Goal: Task Accomplishment & Management: Use online tool/utility

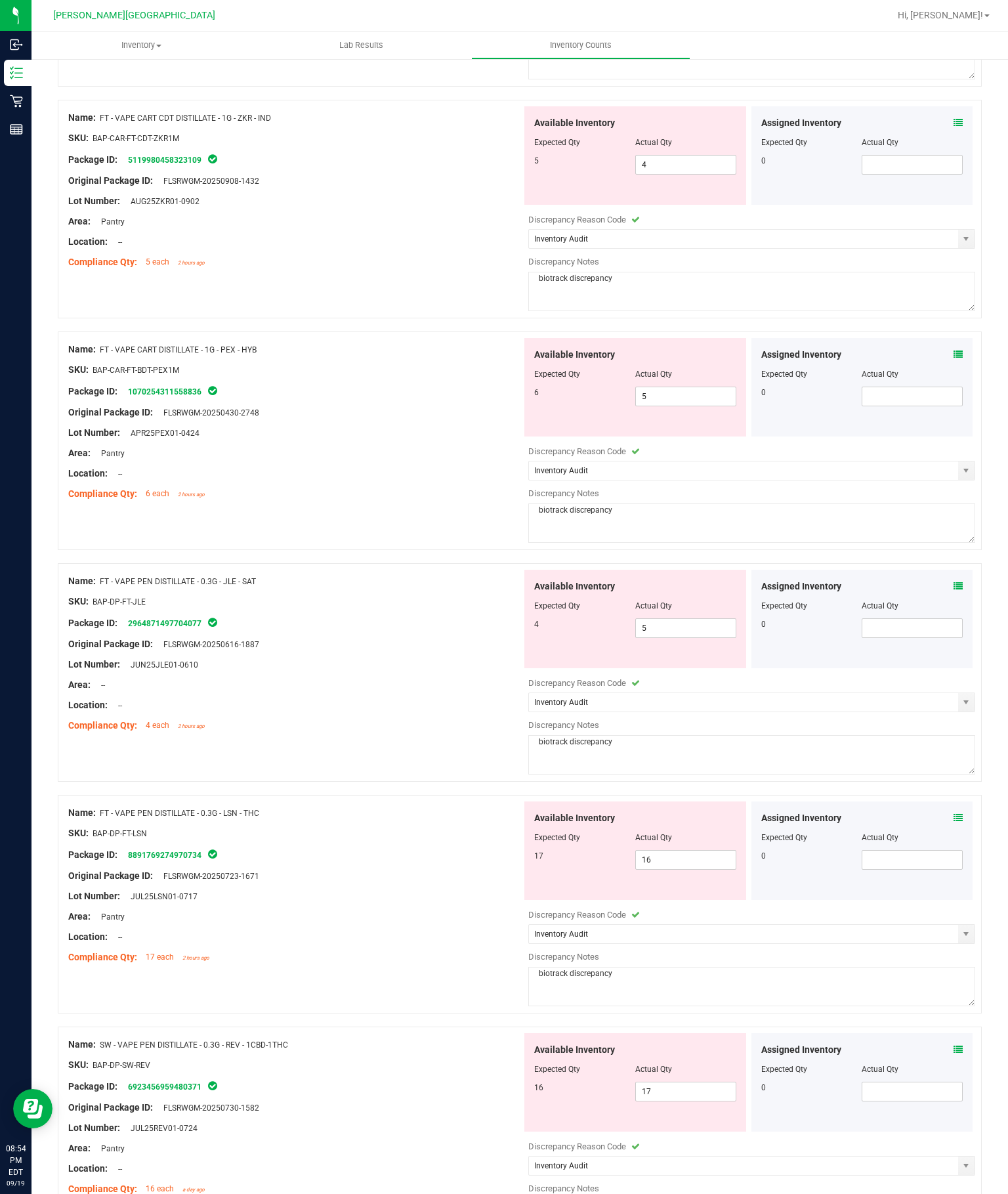
scroll to position [2207, 0]
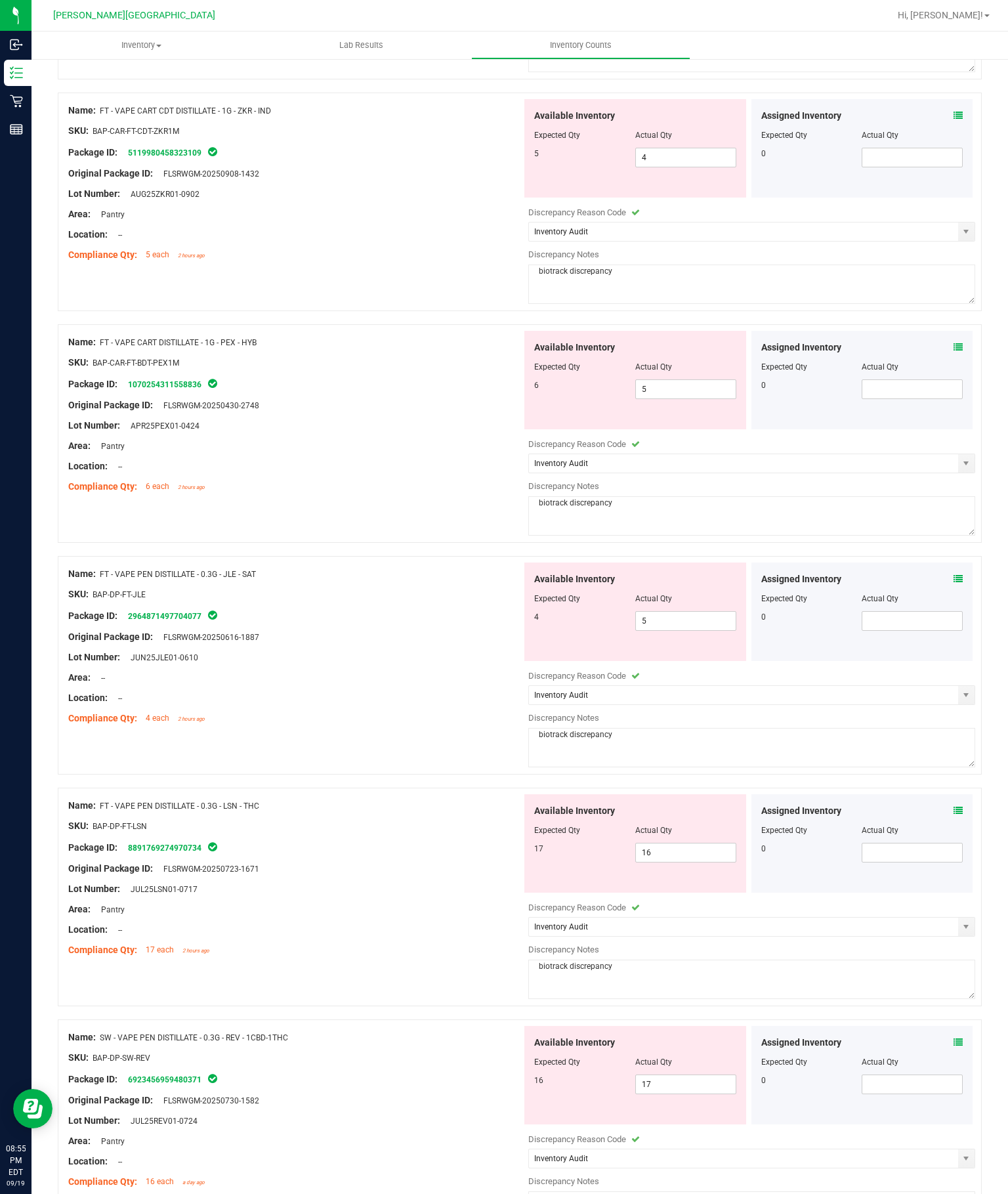
click at [694, 619] on input "5" at bounding box center [686, 621] width 100 height 18
type input "4"
click at [416, 619] on div "Name: FT - VAPE PEN DISTILLATE - 0.3G - JLE - SAT SKU: BAP-DP-FT-JLE Package ID…" at bounding box center [295, 646] width 454 height 167
type input "4"
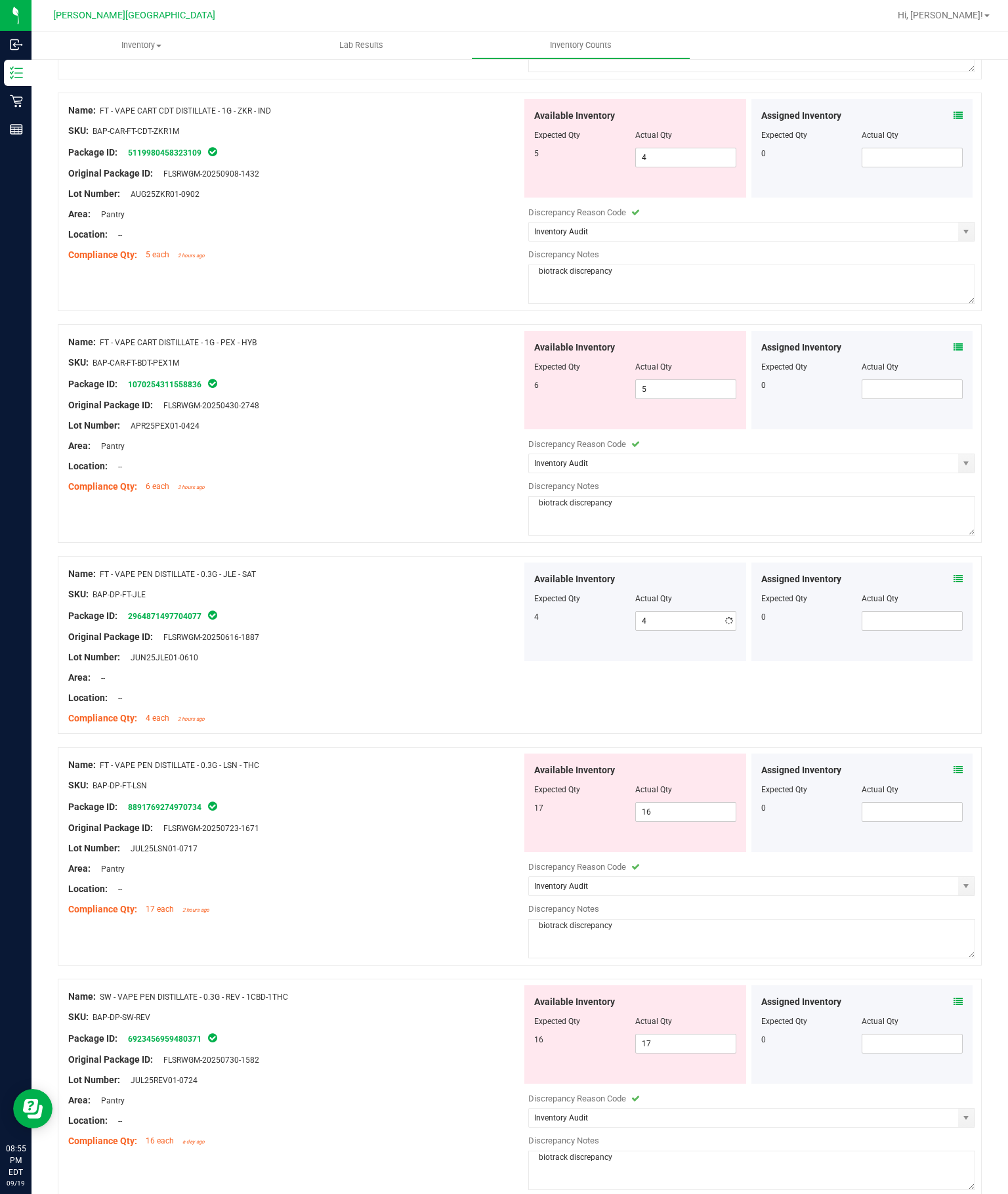
scroll to position [2177, 0]
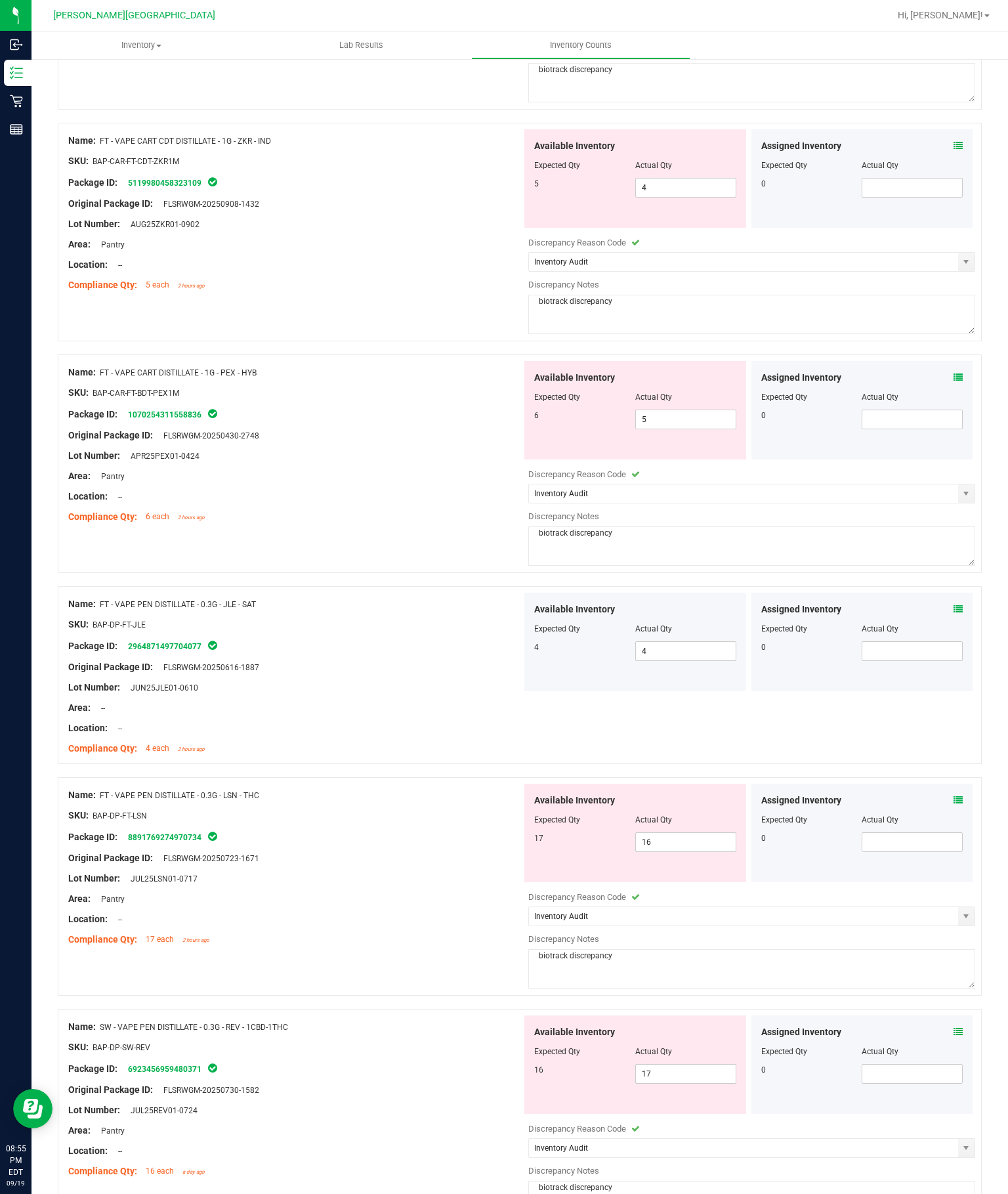
click at [696, 833] on input "16" at bounding box center [686, 842] width 100 height 18
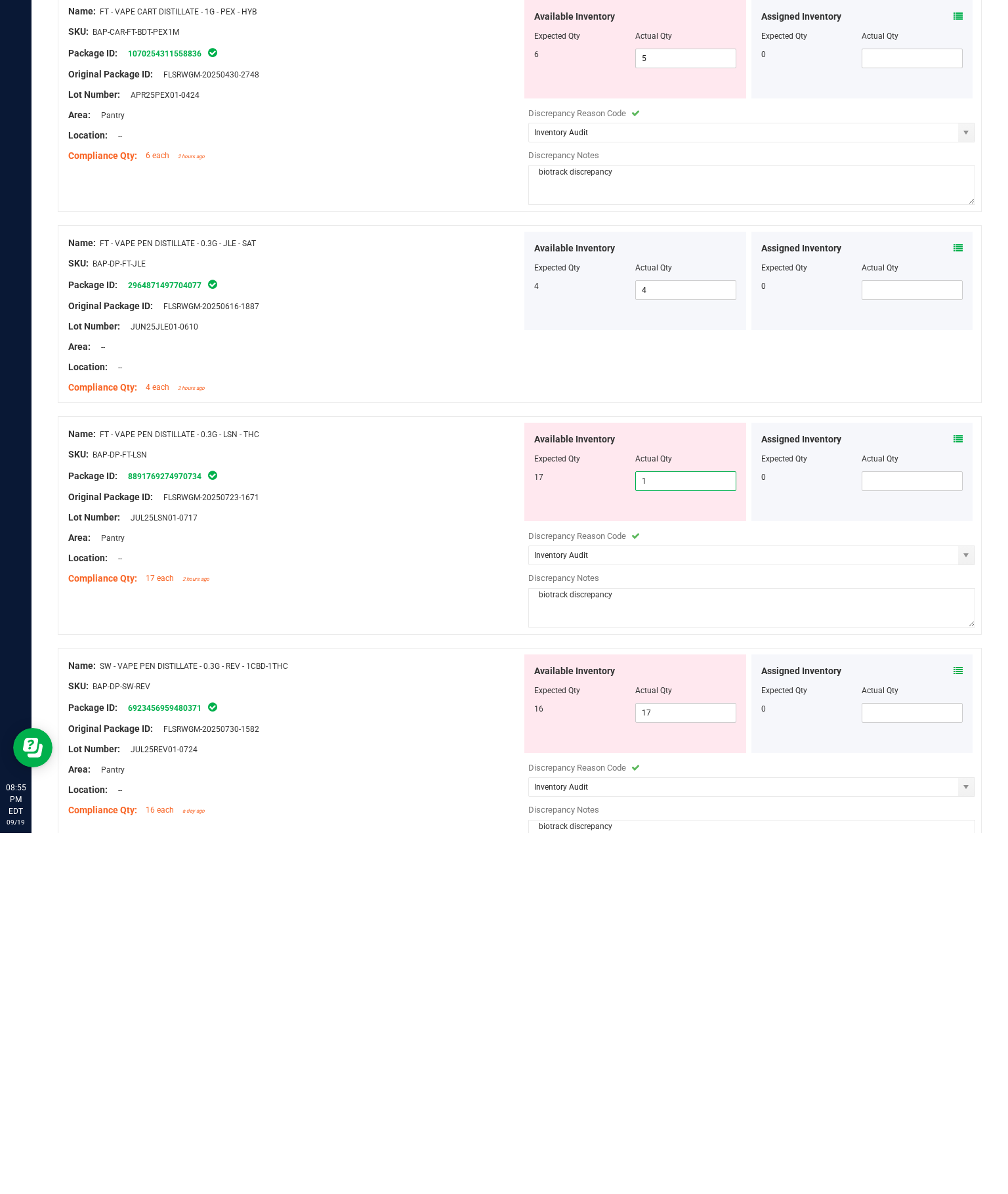
type input "17"
click at [360, 784] on div "Name: FT - VAPE PEN DISTILLATE - 0.3G - LSN - THC SKU: BAP-DP-FT-LSN Package ID…" at bounding box center [295, 867] width 454 height 167
type input "17"
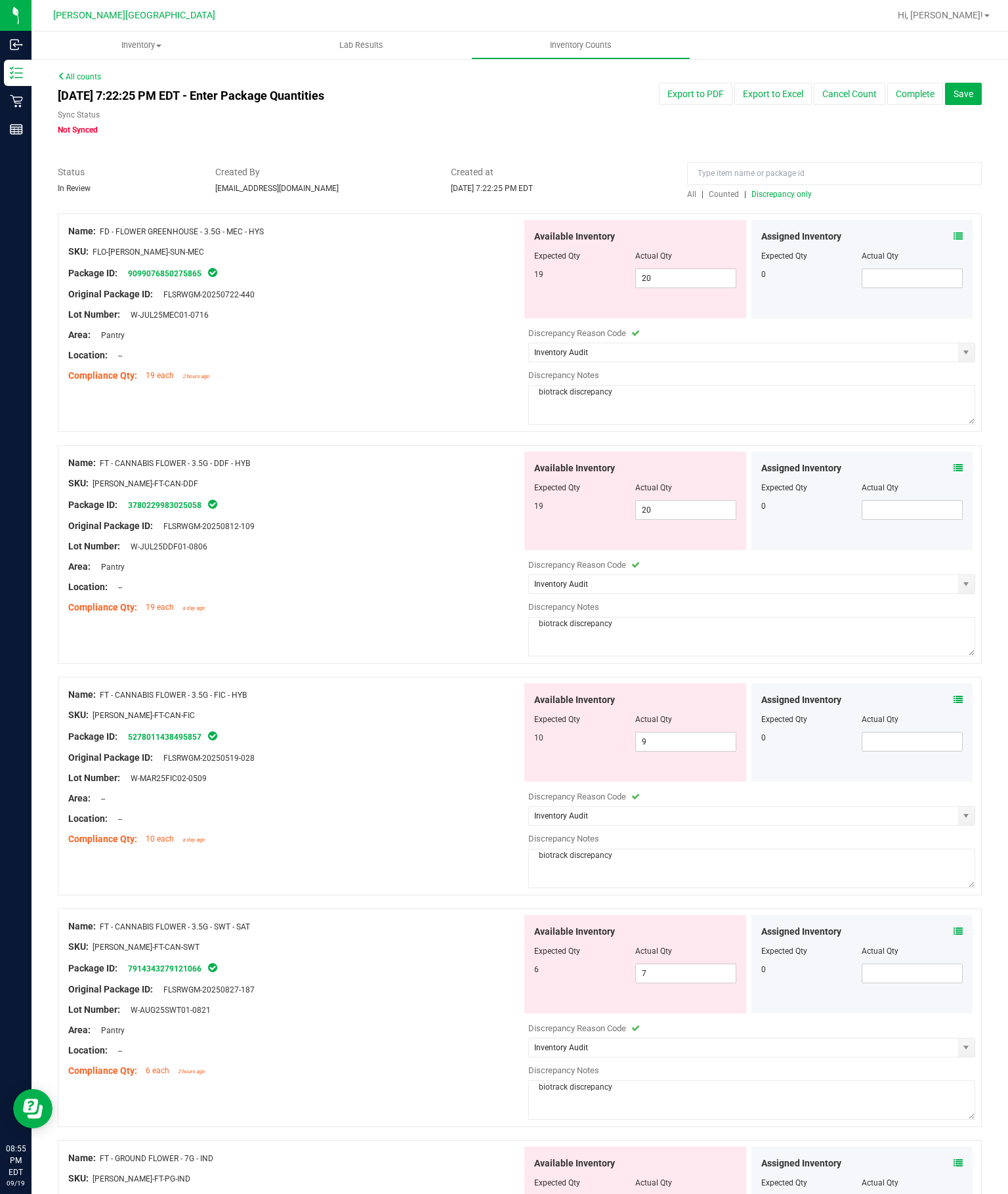
scroll to position [0, 0]
click at [779, 194] on span "Discrepancy only" at bounding box center [782, 194] width 60 height 9
type input "Inventory Audit"
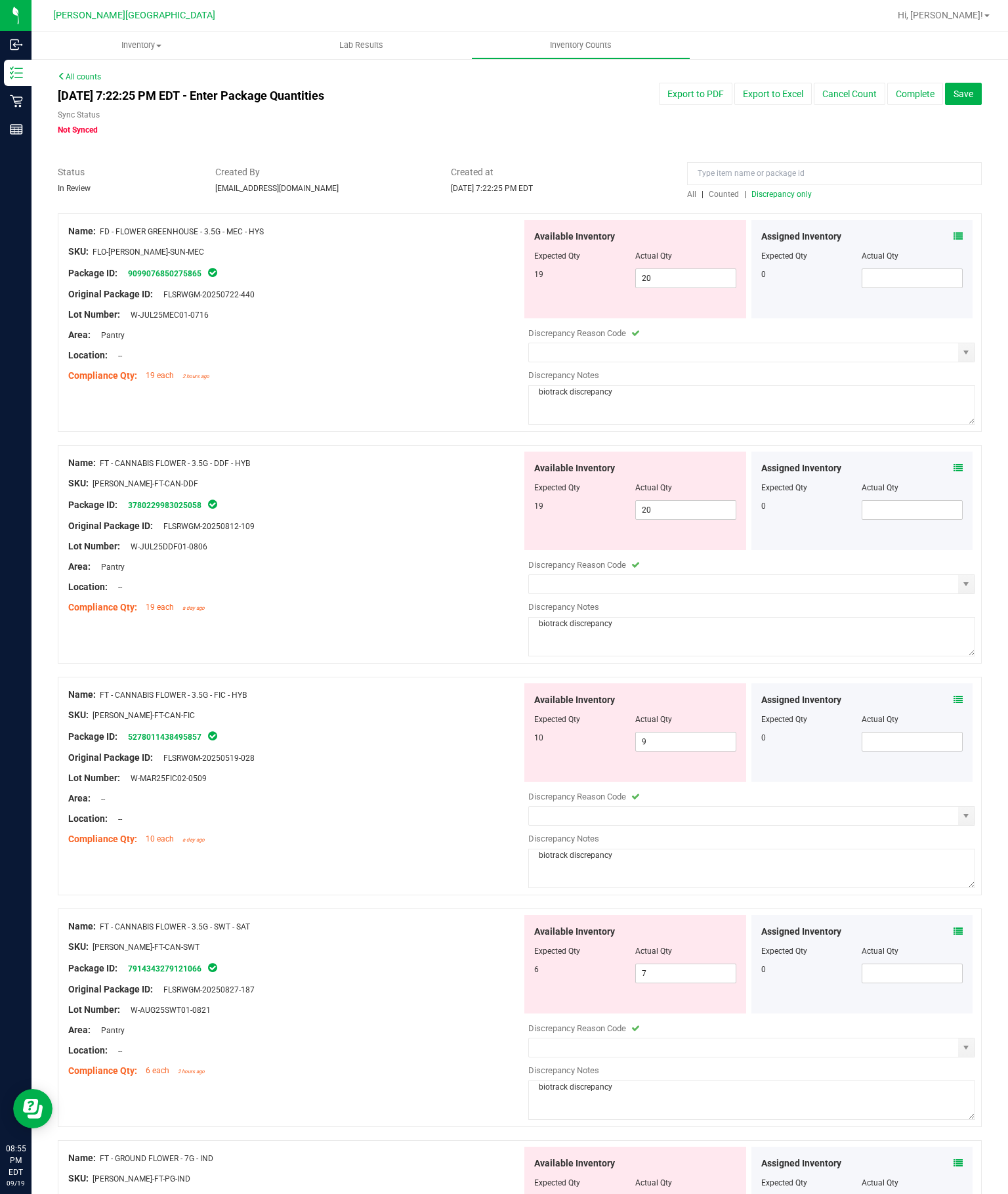
type input "Inventory Audit"
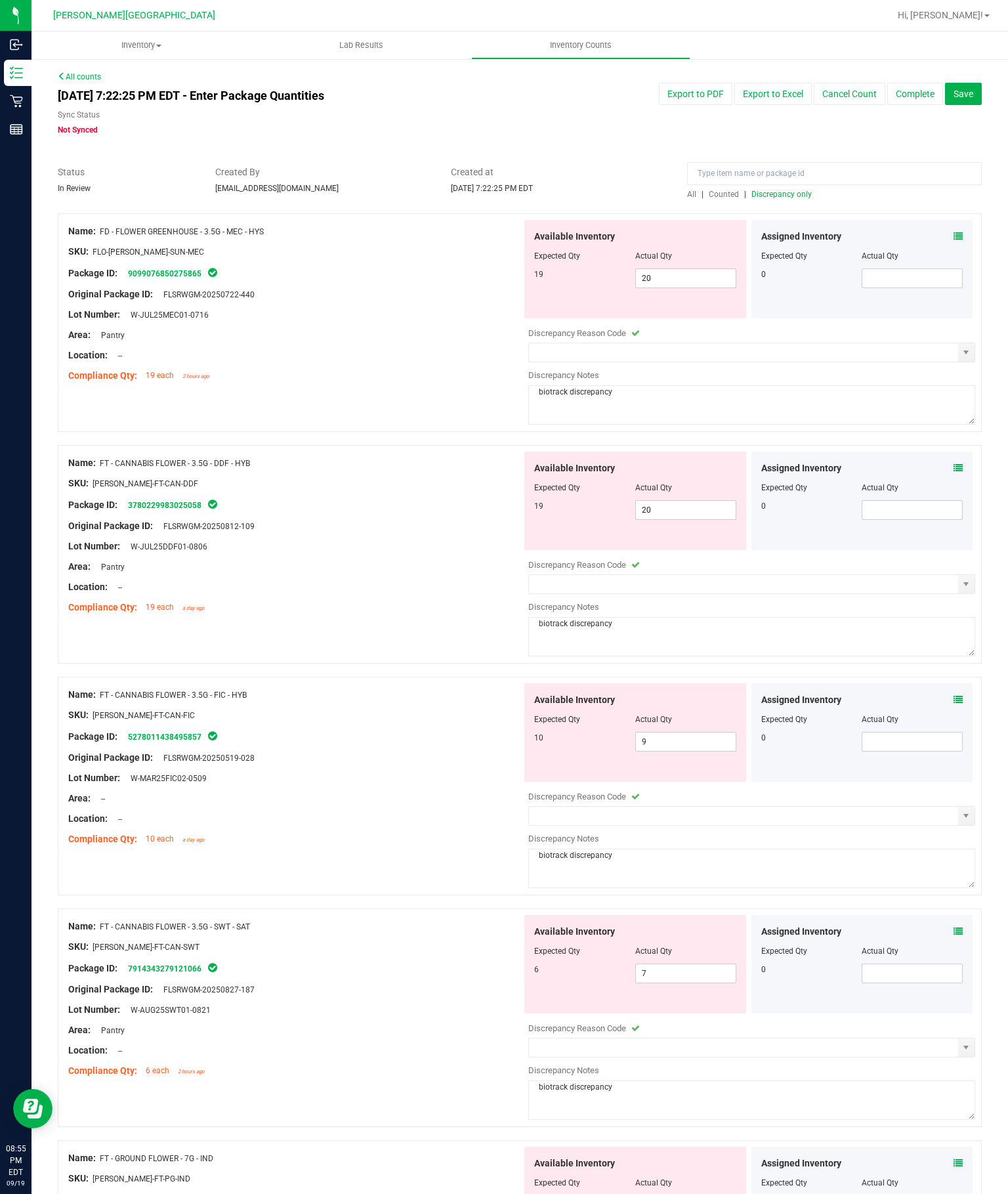
type input "Inventory Audit"
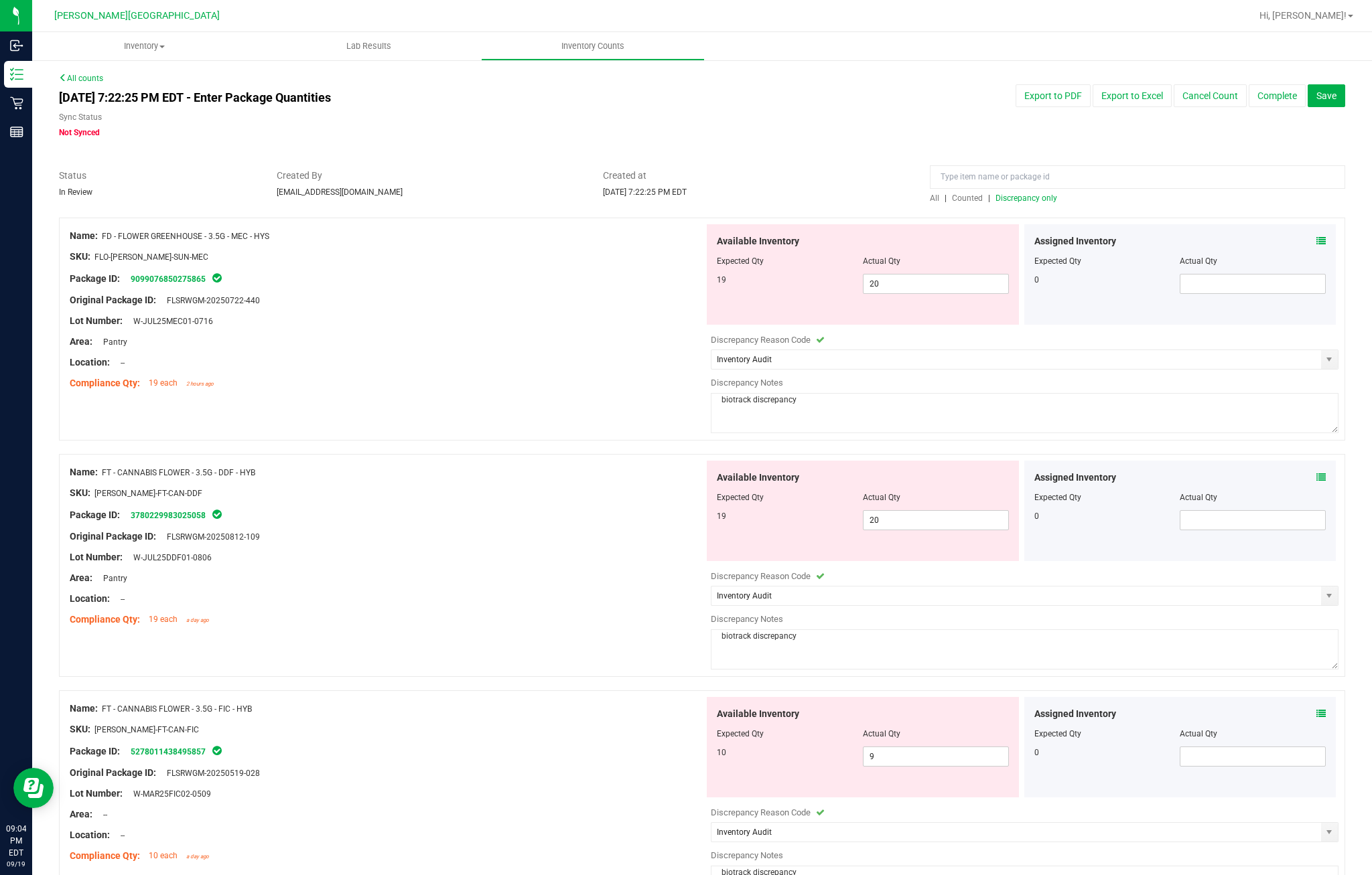
click at [1028, 84] on button "Complete" at bounding box center [1277, 96] width 57 height 23
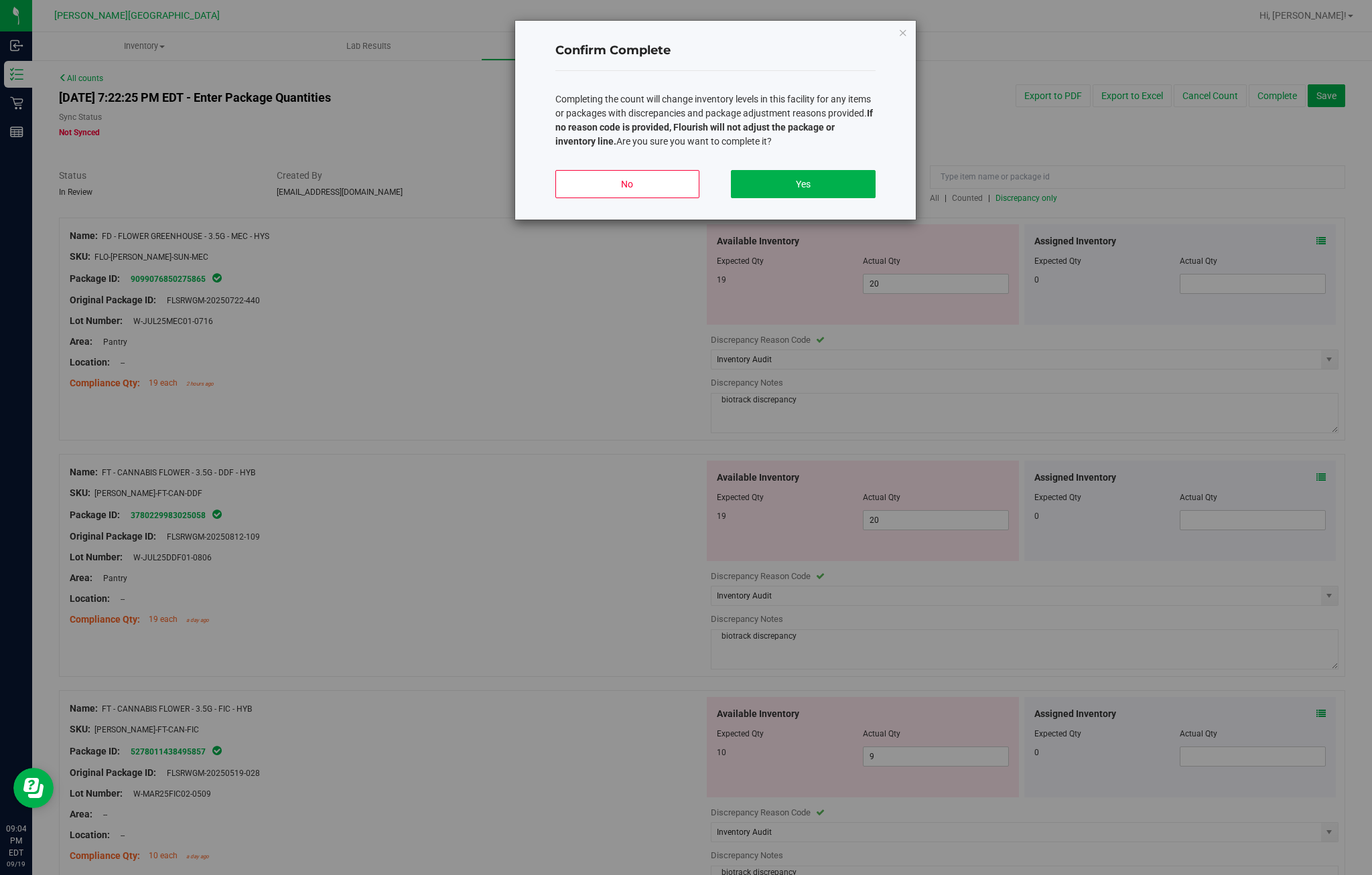
click at [850, 198] on button "Yes" at bounding box center [803, 184] width 144 height 28
